Goal: Navigation & Orientation: Find specific page/section

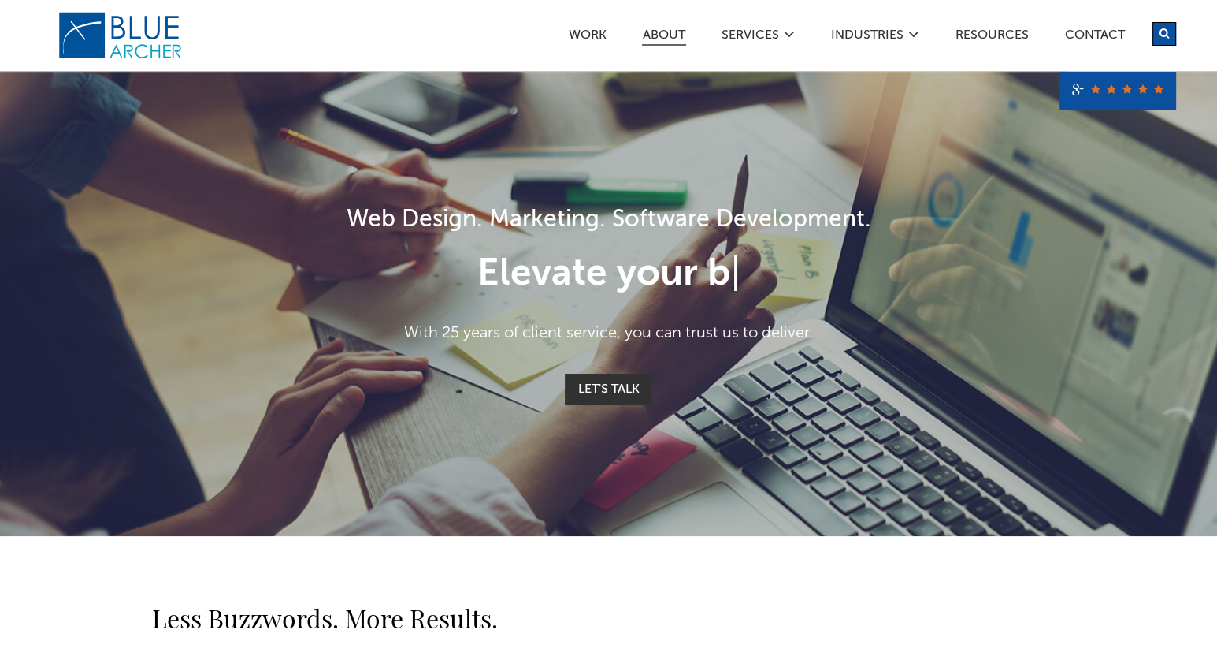
click at [655, 31] on link "ABOUT" at bounding box center [664, 37] width 44 height 17
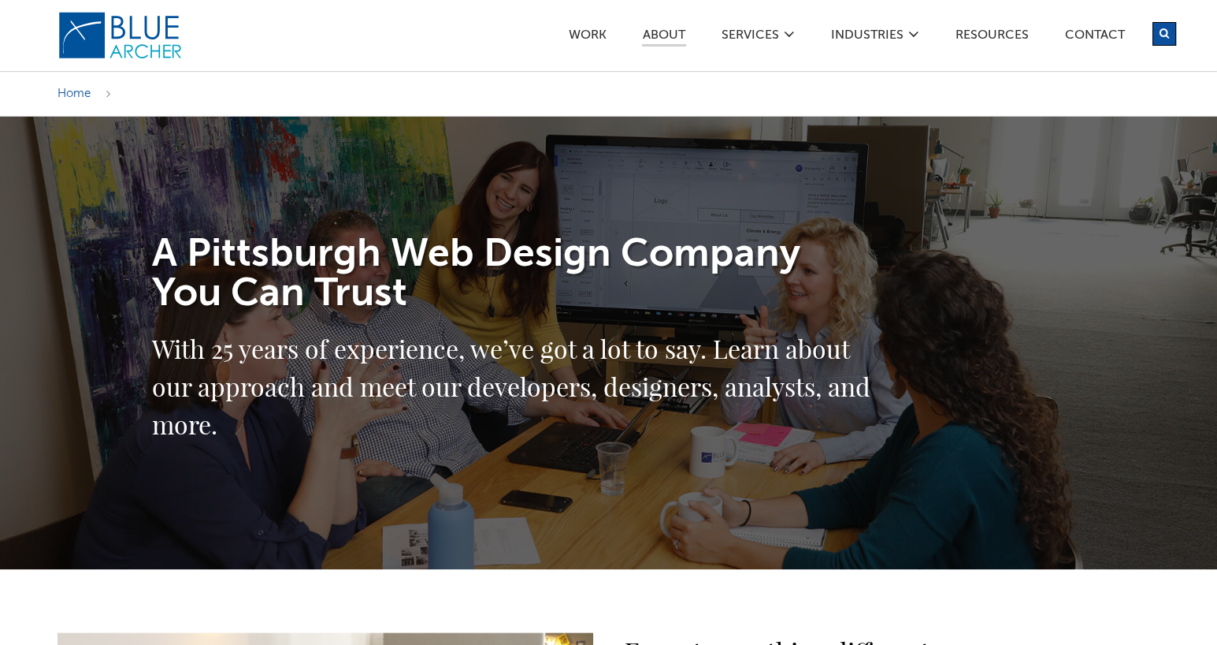
click at [681, 36] on link "ABOUT" at bounding box center [664, 37] width 44 height 17
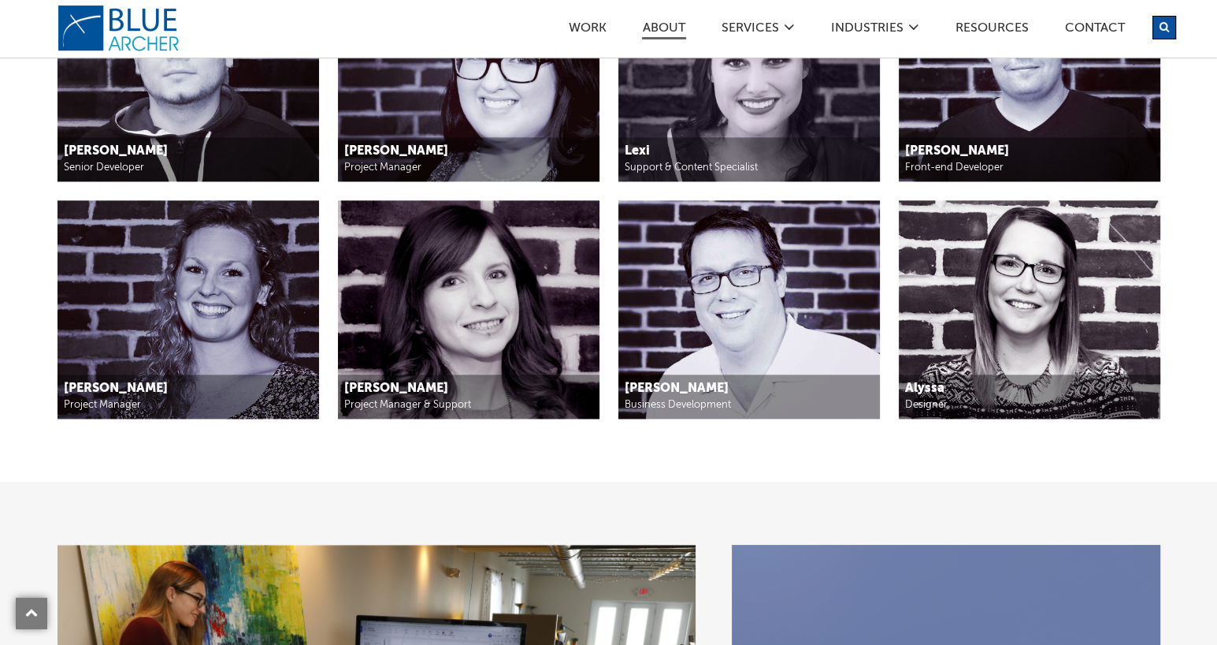
scroll to position [1970, 0]
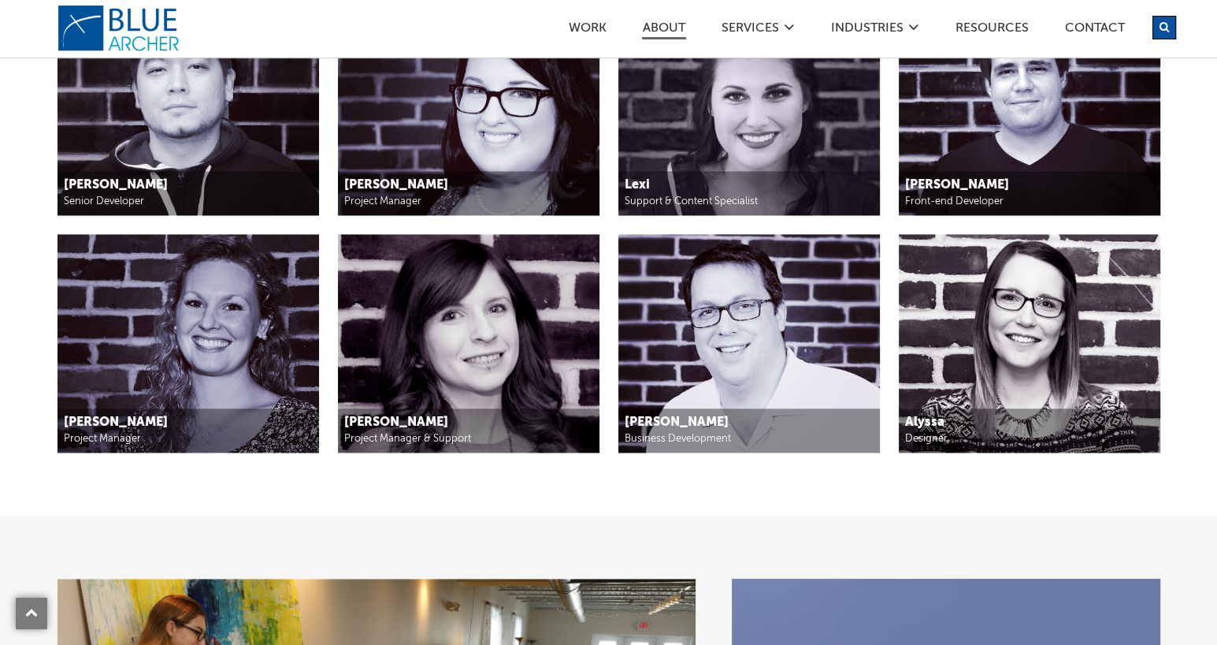
click at [716, 195] on div "Support & Content Specialist" at bounding box center [749, 201] width 248 height 15
click at [700, 121] on img at bounding box center [750, 107] width 262 height 218
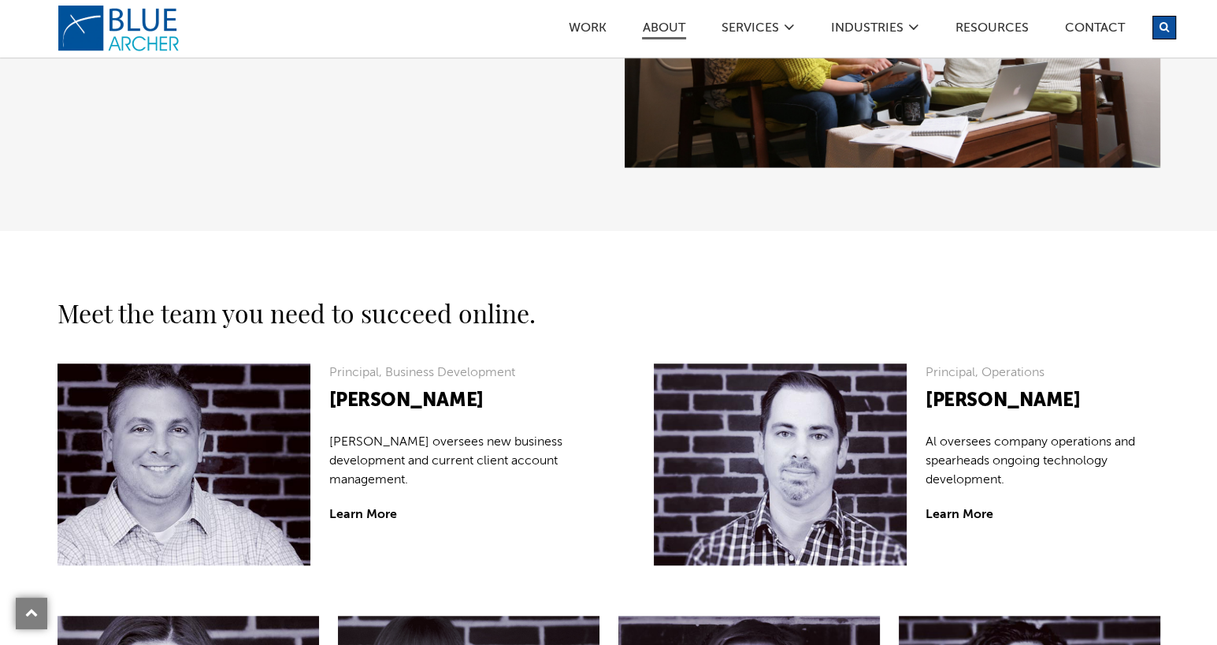
scroll to position [1024, 0]
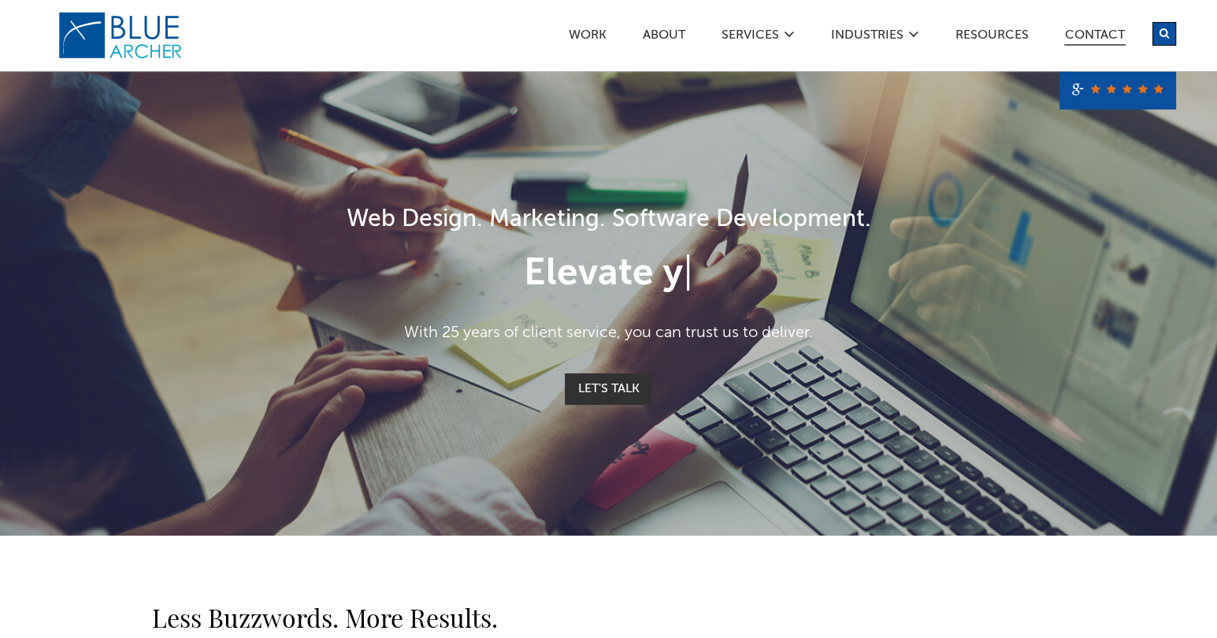
click at [1102, 29] on link "Contact" at bounding box center [1095, 37] width 61 height 17
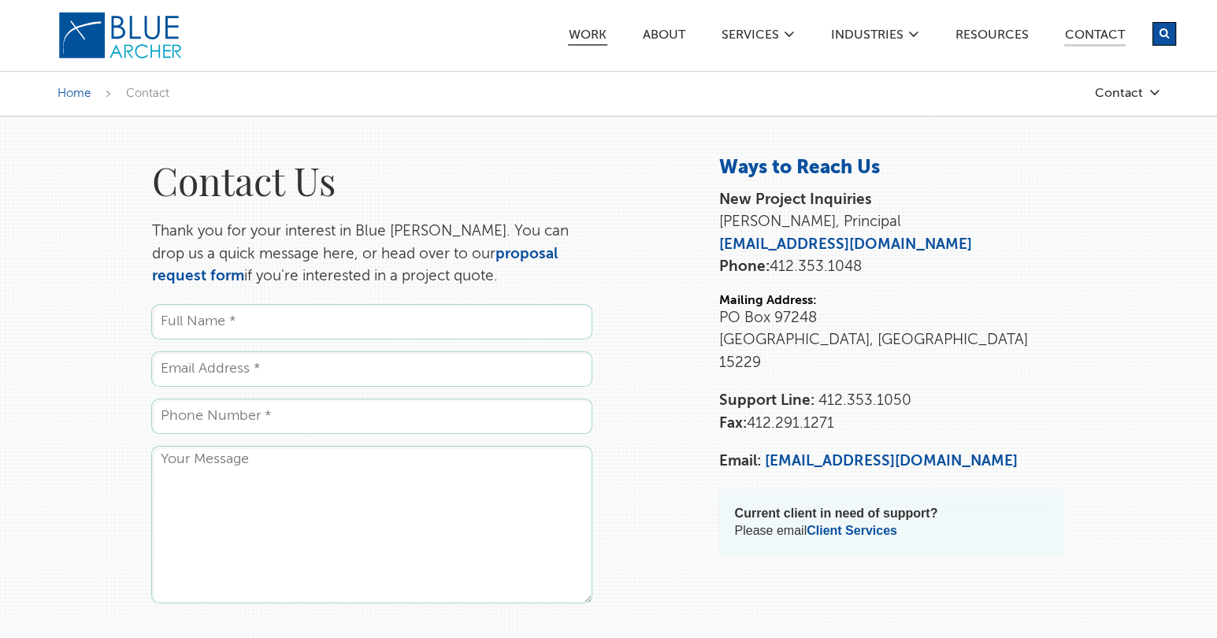
click at [585, 37] on link "Work" at bounding box center [587, 37] width 39 height 17
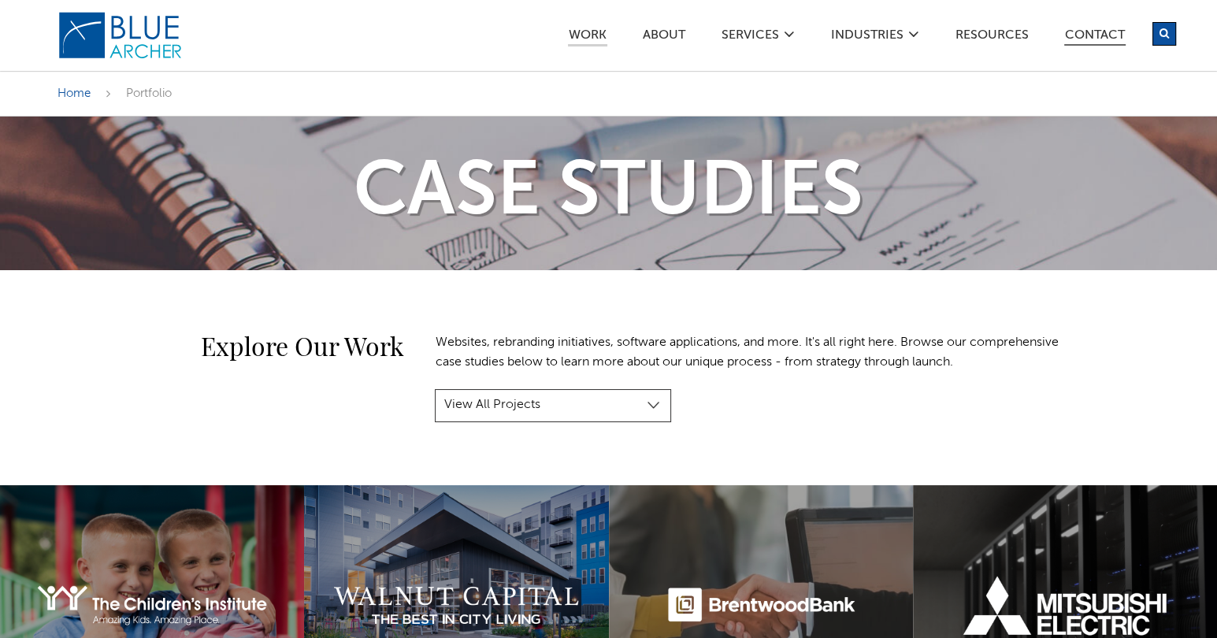
click at [1083, 36] on link "Contact" at bounding box center [1095, 37] width 61 height 17
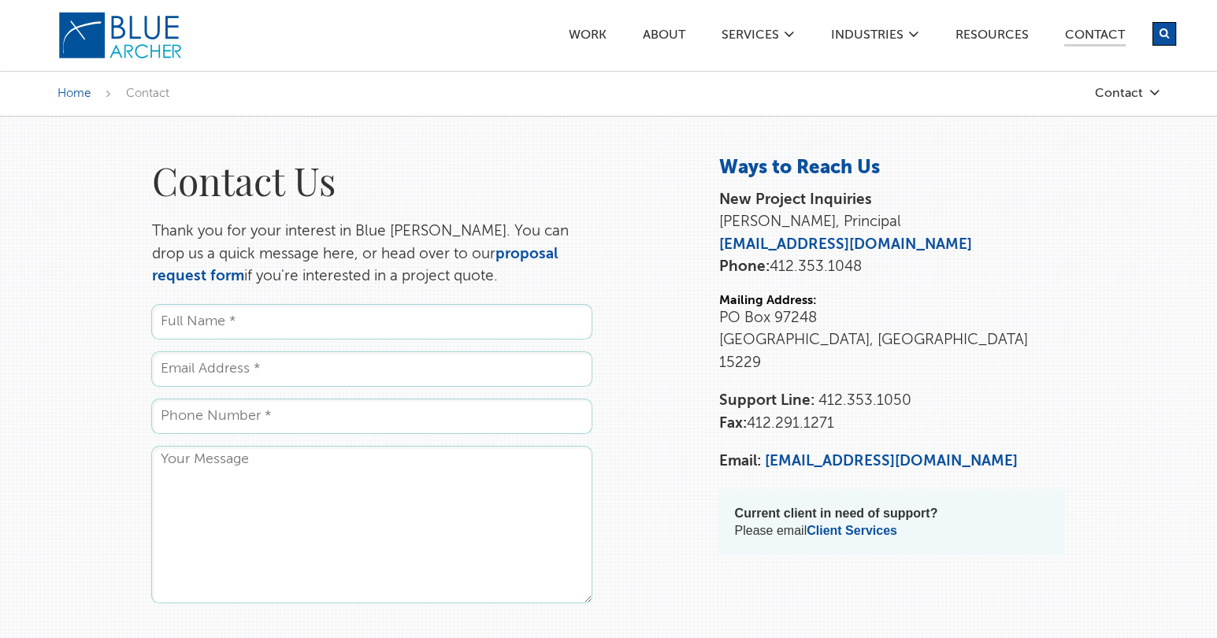
click at [132, 39] on img at bounding box center [121, 35] width 126 height 49
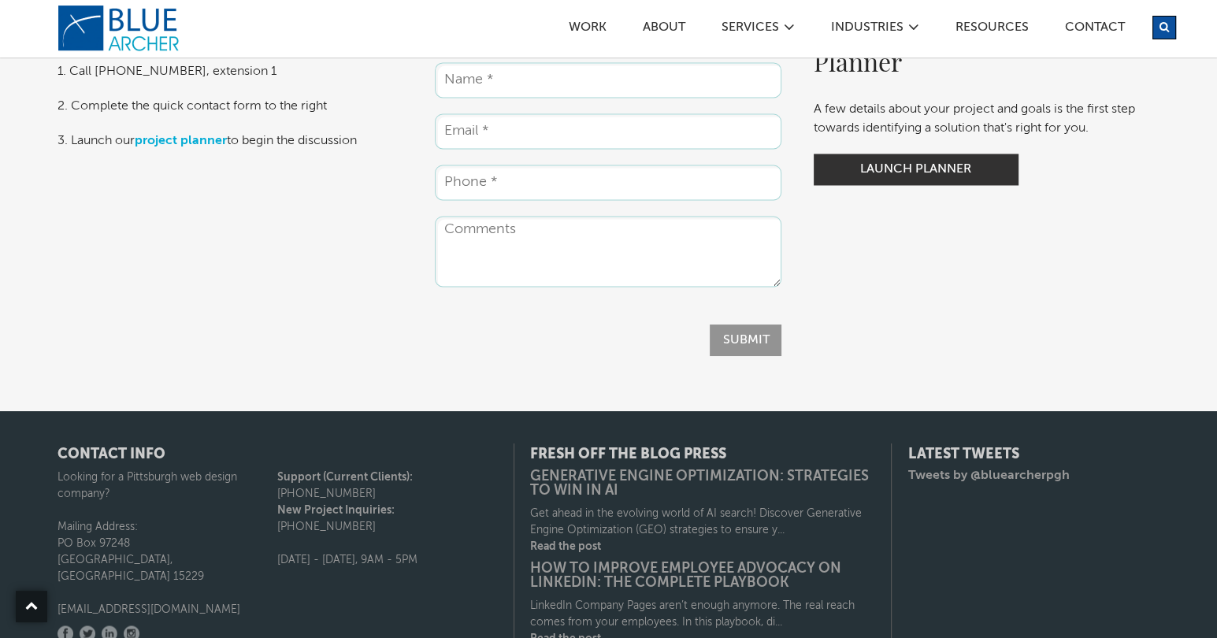
scroll to position [2364, 0]
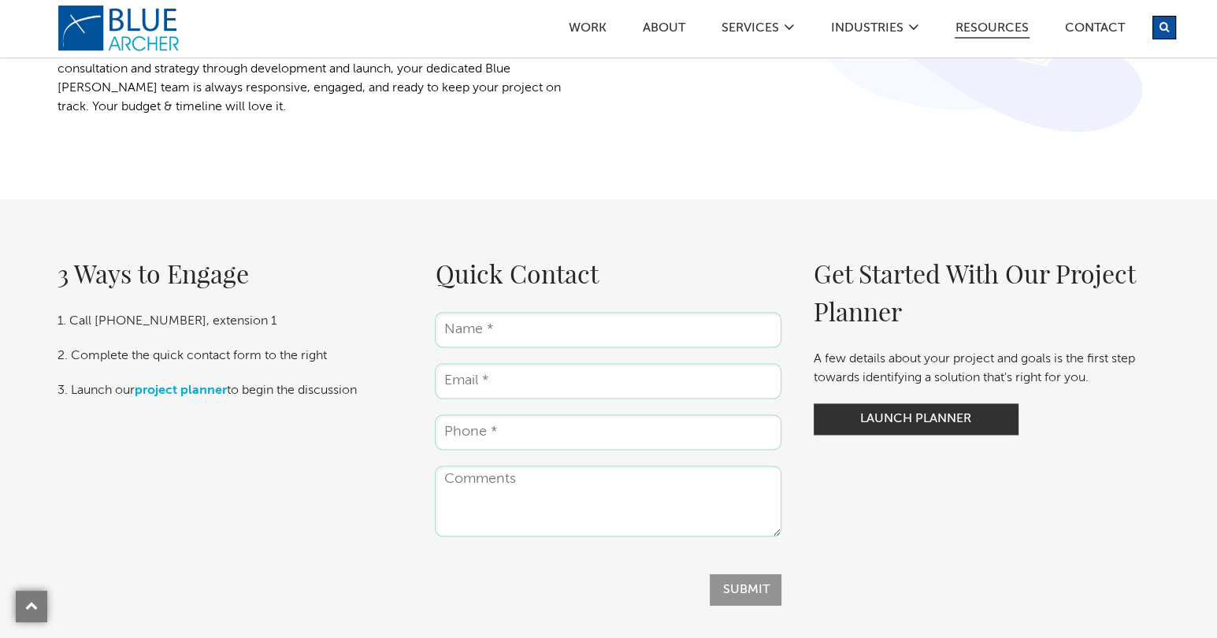
click at [990, 35] on link "Resources" at bounding box center [992, 30] width 75 height 17
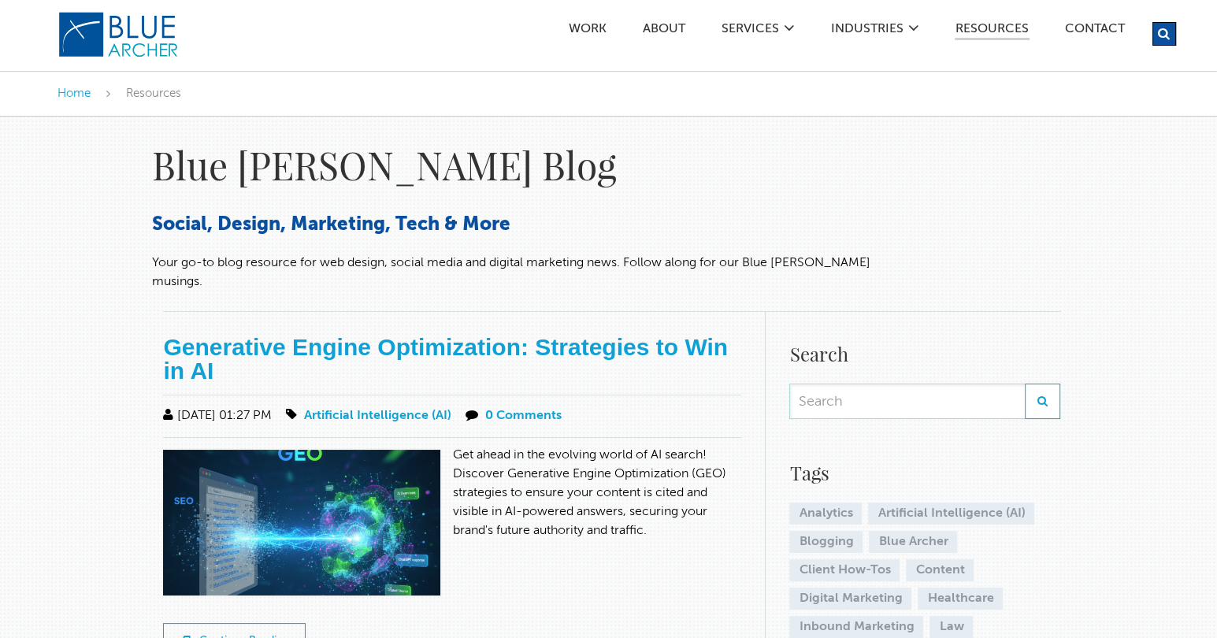
click at [1163, 29] on icon "submit" at bounding box center [1164, 34] width 12 height 13
